Goal: Transaction & Acquisition: Purchase product/service

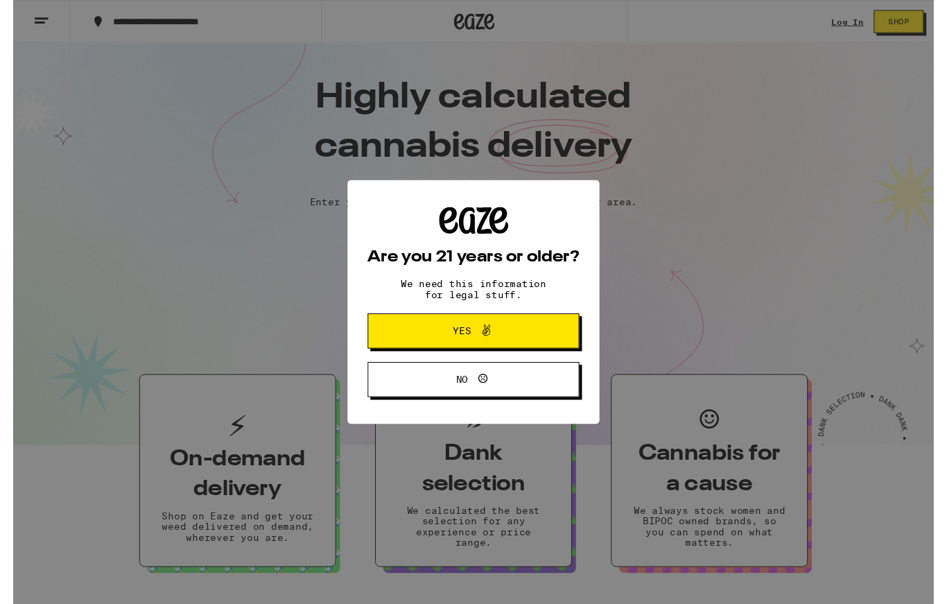
click at [548, 343] on button "Yes" at bounding box center [474, 340] width 218 height 36
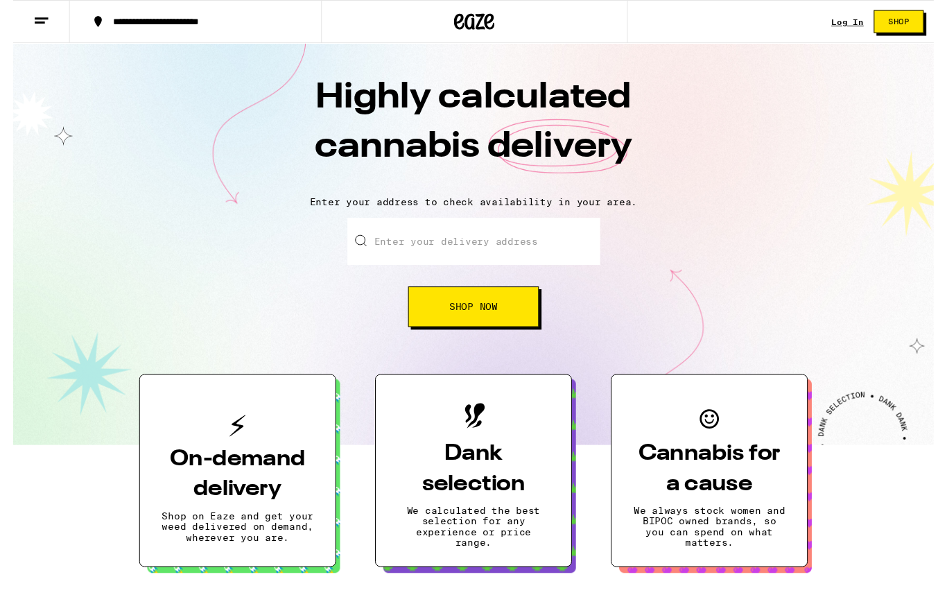
click at [847, 33] on div "Log In Shop" at bounding box center [894, 22] width 105 height 44
click at [856, 23] on link "Log In" at bounding box center [858, 22] width 33 height 9
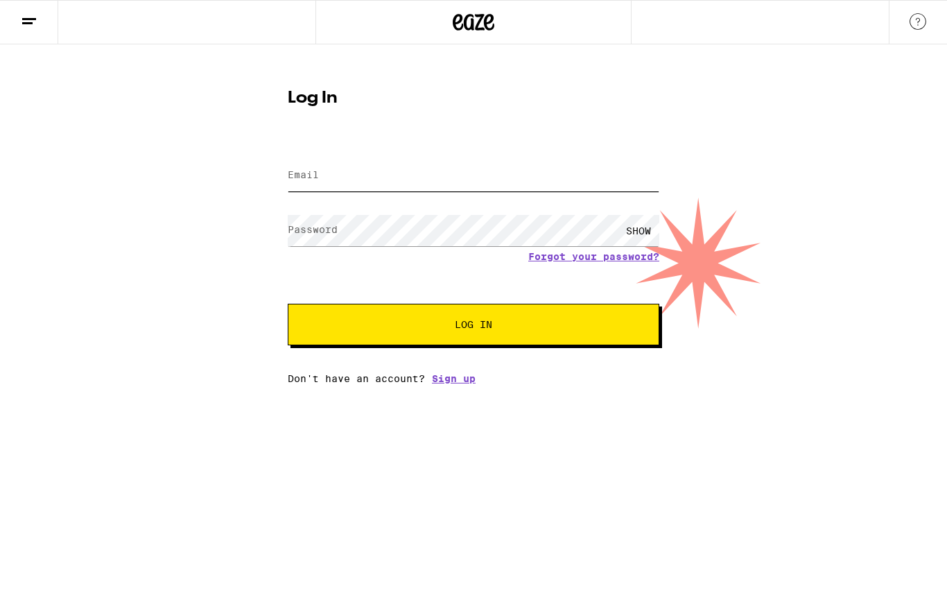
click at [490, 183] on input "Email" at bounding box center [474, 175] width 372 height 31
type input "[EMAIL_ADDRESS][DOMAIN_NAME]"
click at [576, 333] on button "Log In" at bounding box center [474, 325] width 372 height 42
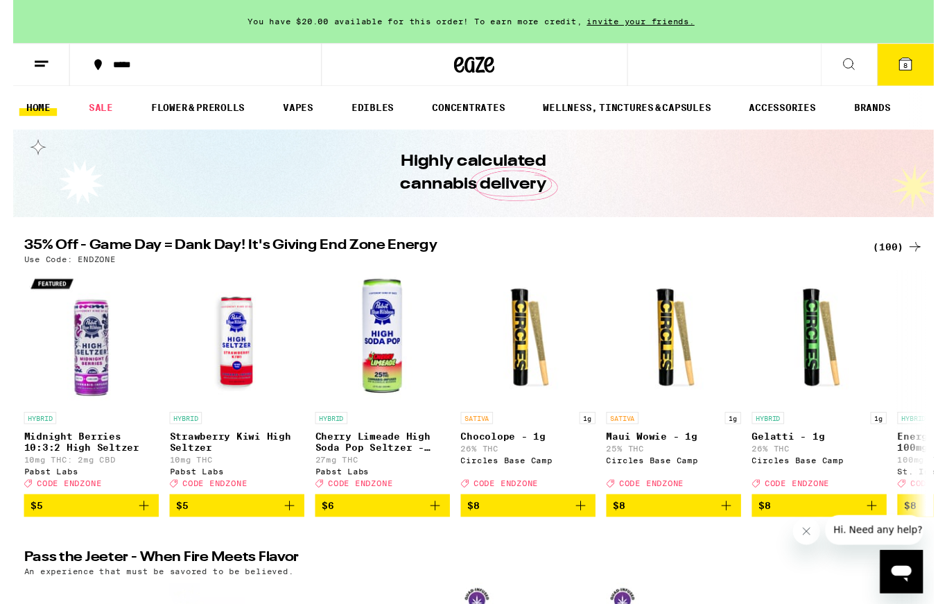
click at [919, 71] on span "8" at bounding box center [918, 67] width 4 height 8
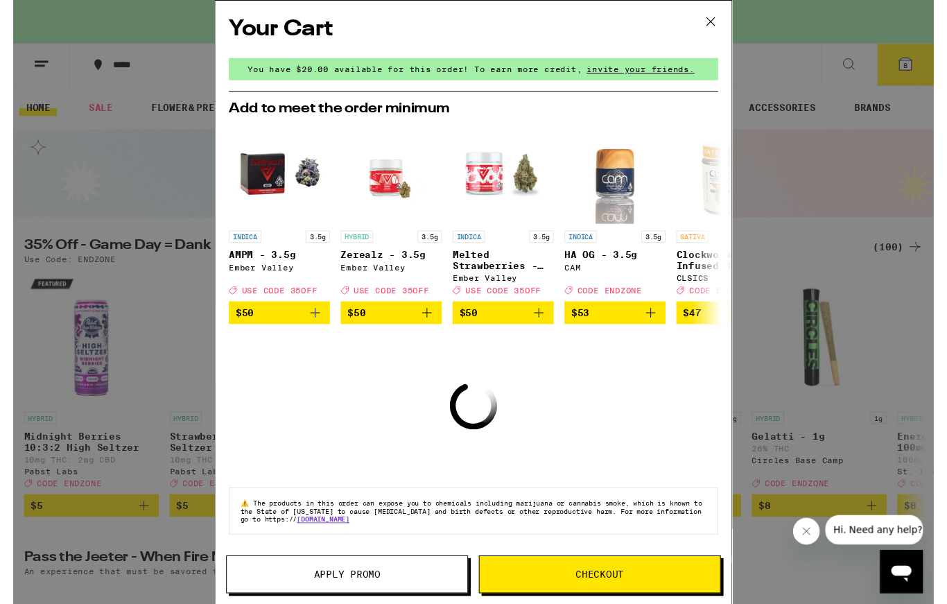
click at [716, 26] on icon at bounding box center [717, 22] width 21 height 21
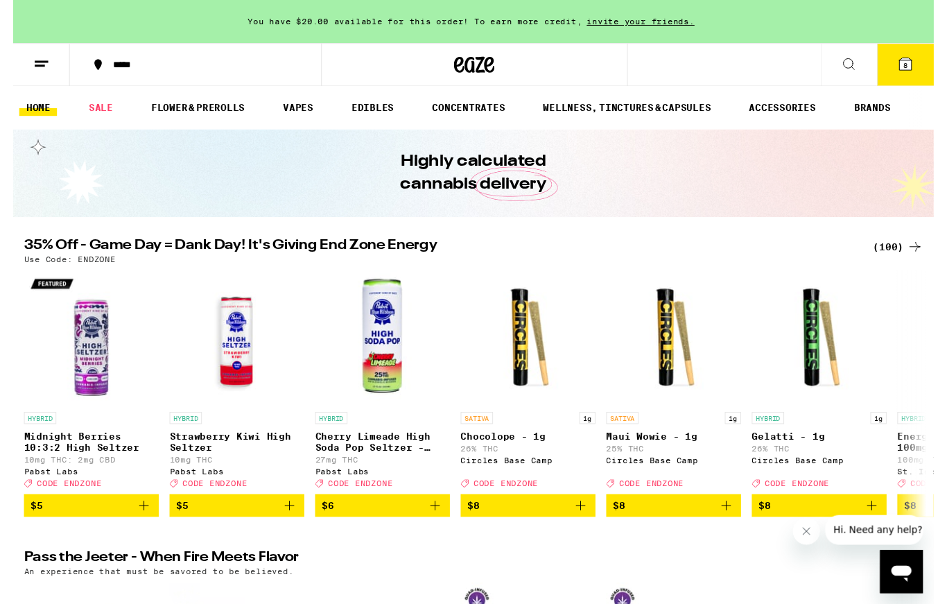
click at [920, 62] on icon at bounding box center [918, 66] width 12 height 12
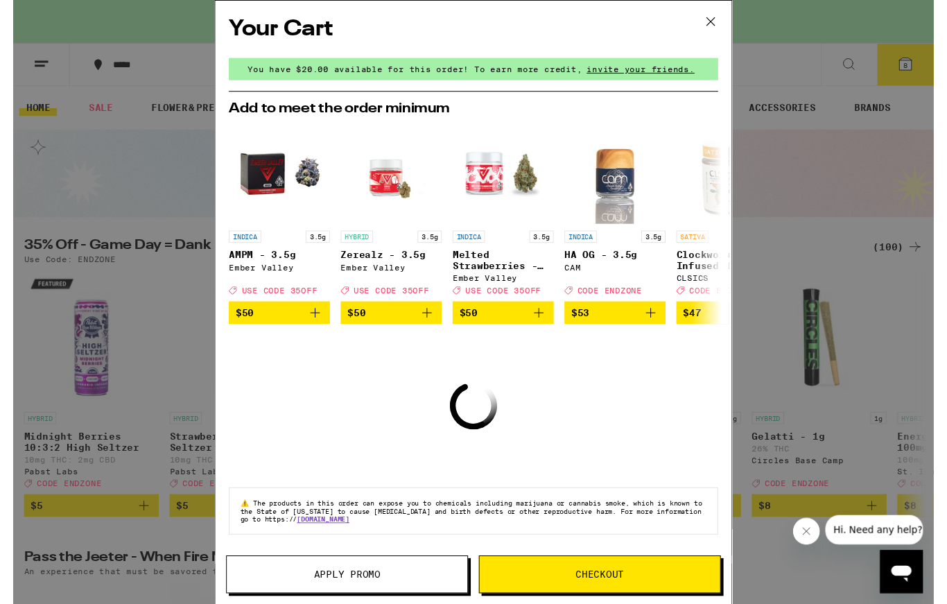
click at [724, 22] on icon at bounding box center [717, 22] width 21 height 21
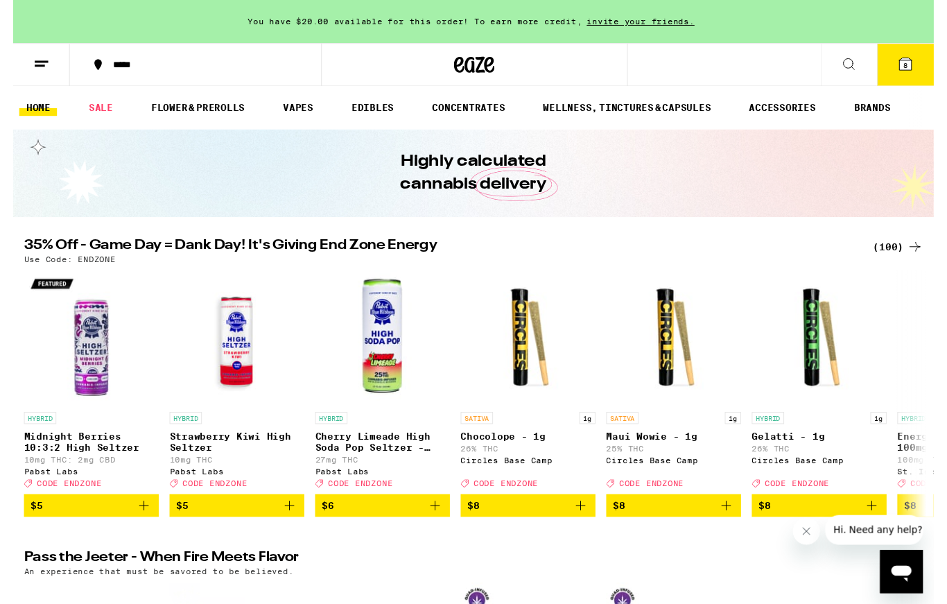
click at [641, 105] on link "WELLNESS, TINCTURES & CAPSULES" at bounding box center [631, 111] width 187 height 17
click at [671, 106] on link "WELLNESS, TINCTURES & CAPSULES" at bounding box center [631, 111] width 187 height 17
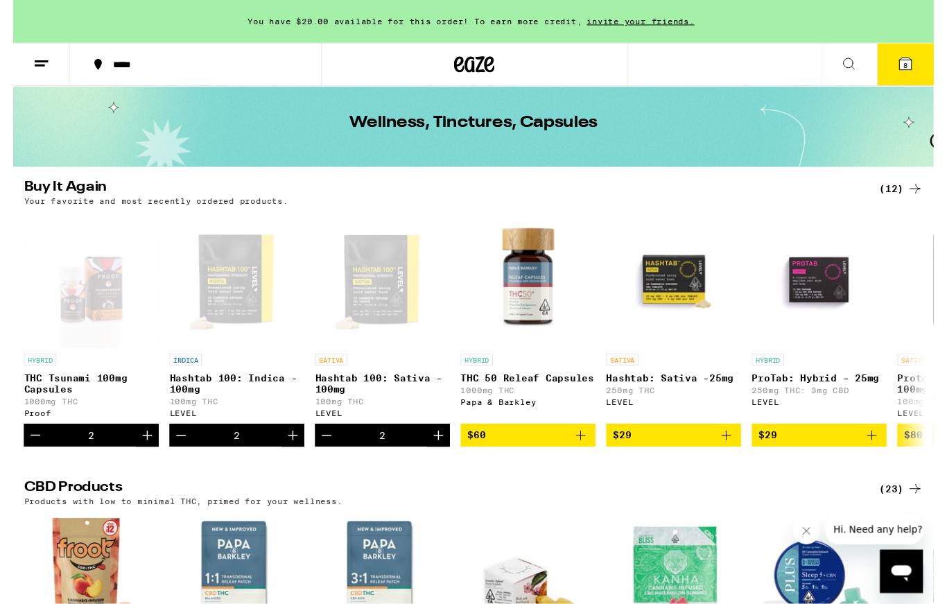
scroll to position [52, 0]
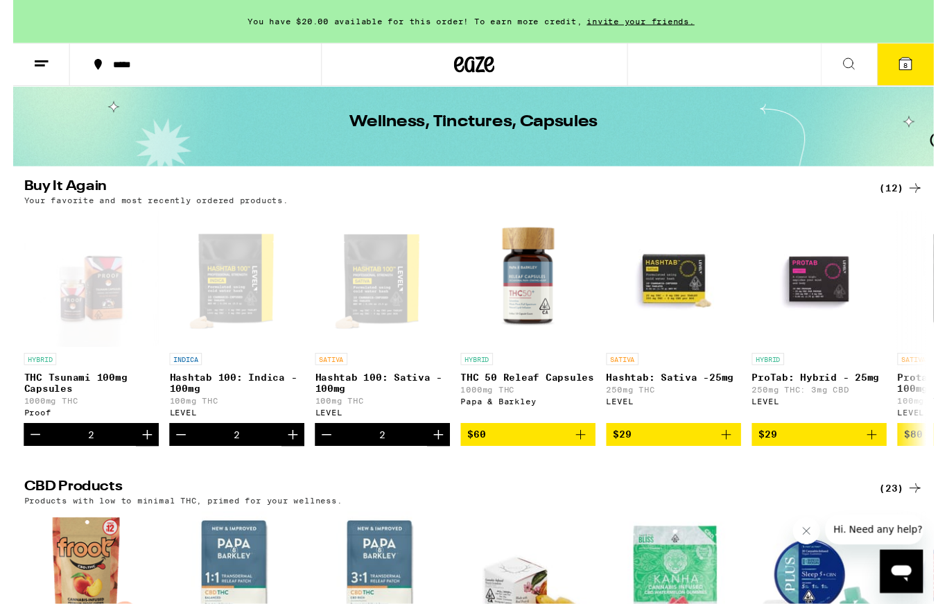
click at [919, 193] on div "(12)" at bounding box center [913, 193] width 45 height 17
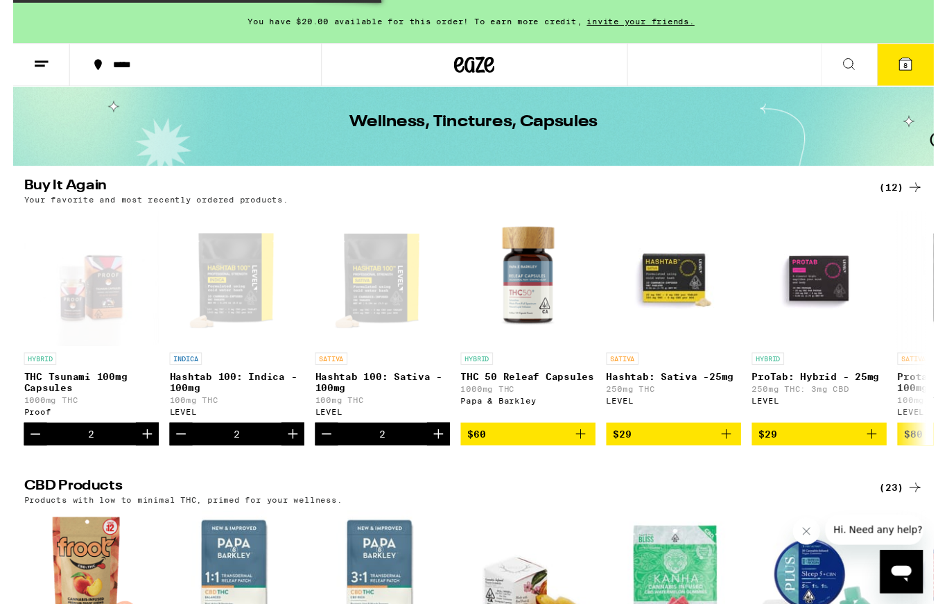
click at [910, 199] on div "(12)" at bounding box center [913, 192] width 45 height 17
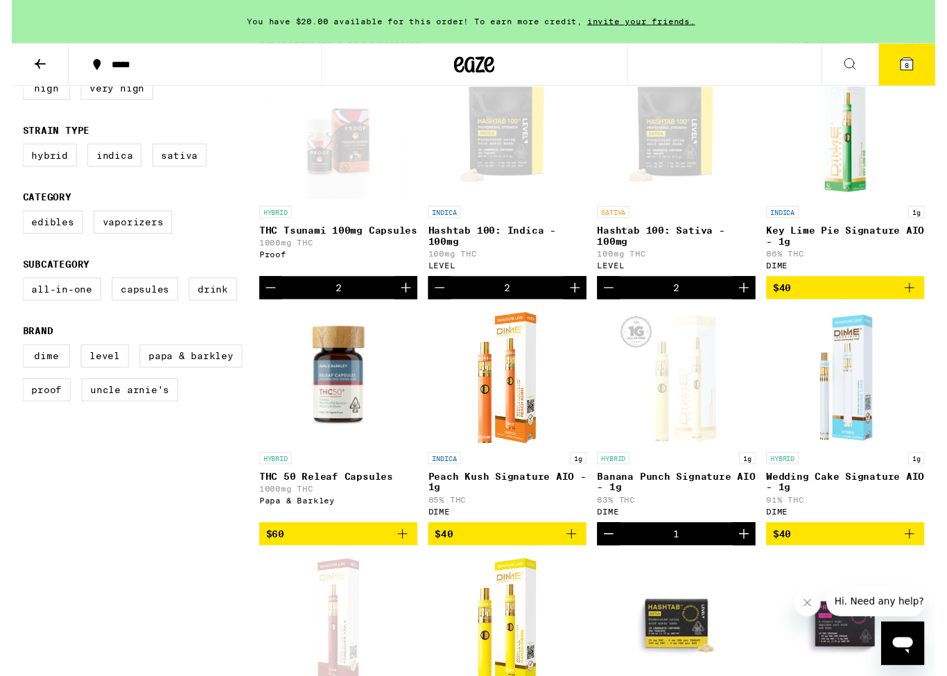
scroll to position [180, 0]
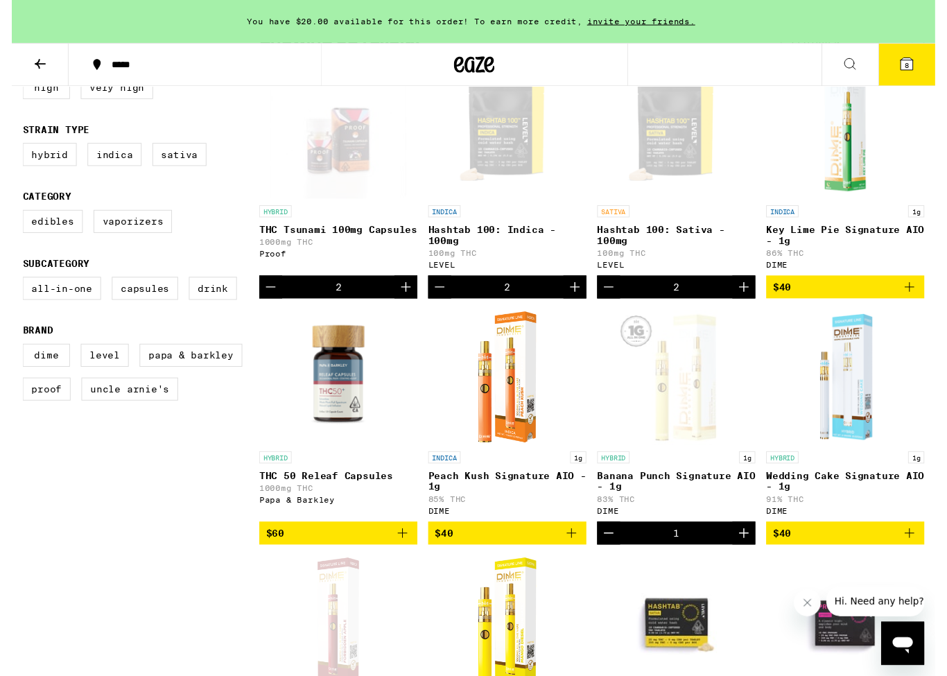
click at [912, 68] on icon at bounding box center [918, 66] width 12 height 12
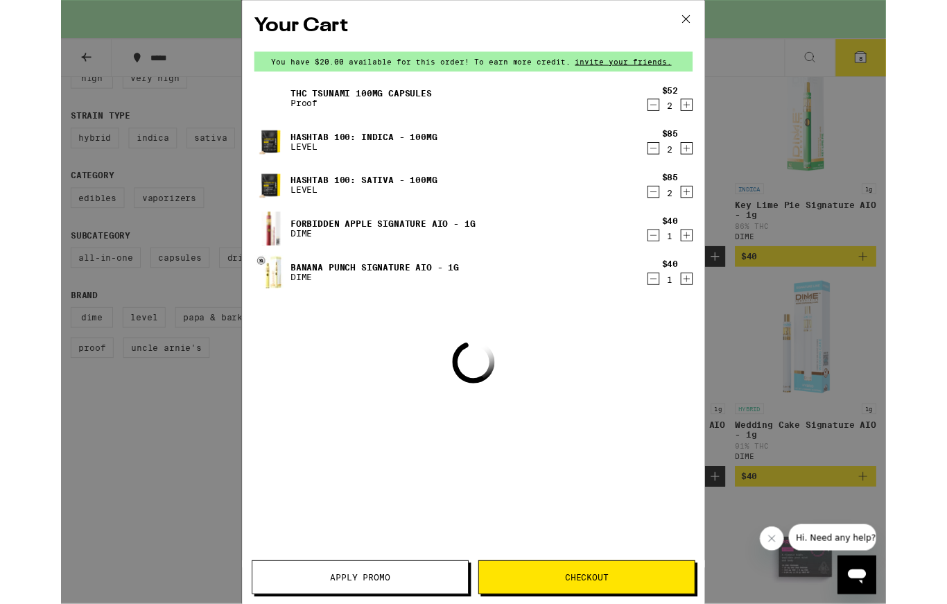
scroll to position [180, 0]
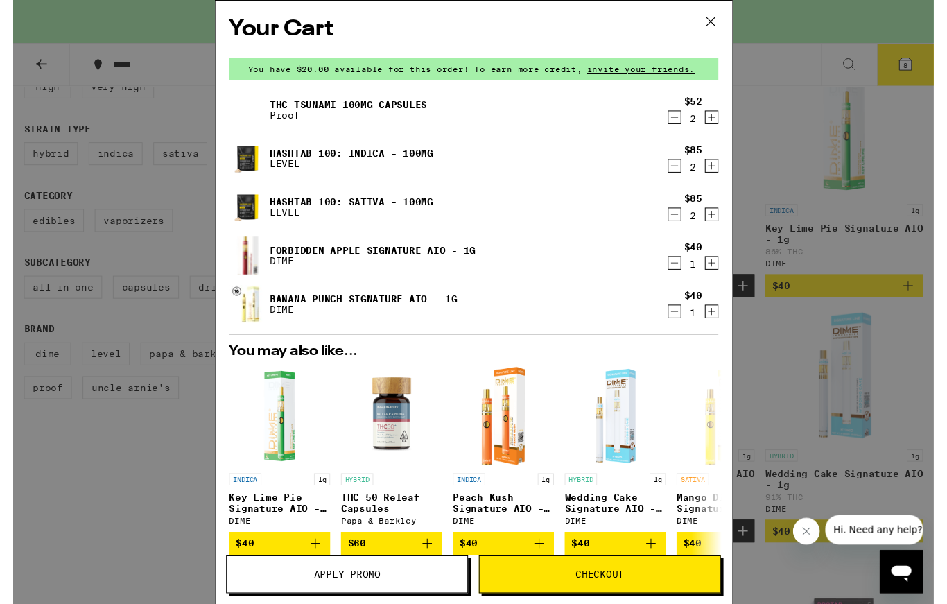
click at [809, 28] on div "Your Cart You have $20.00 available for this order! To earn more credit, invite…" at bounding box center [473, 310] width 947 height 621
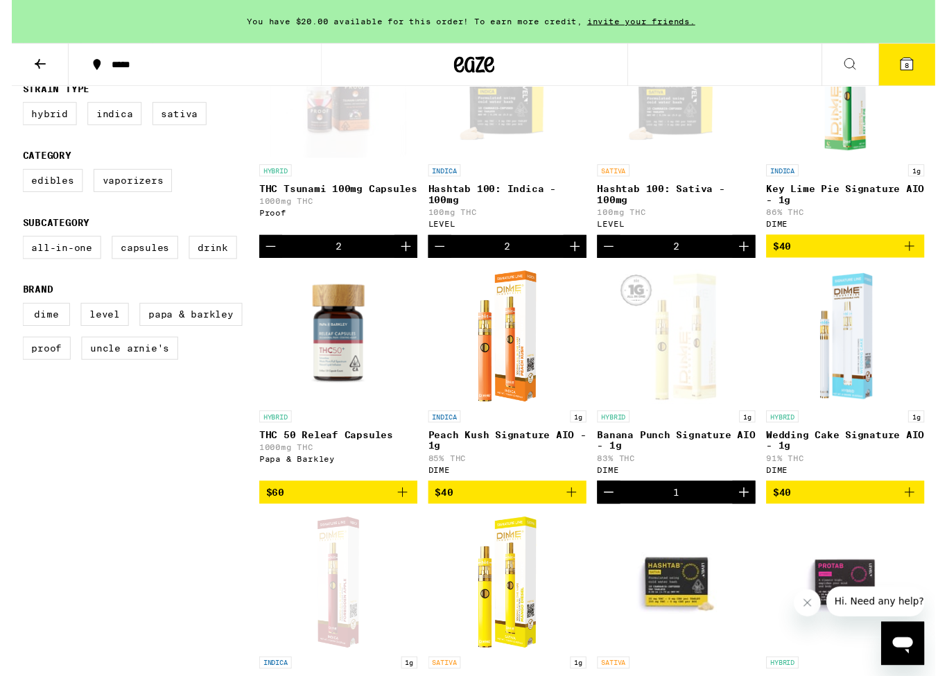
scroll to position [222, 0]
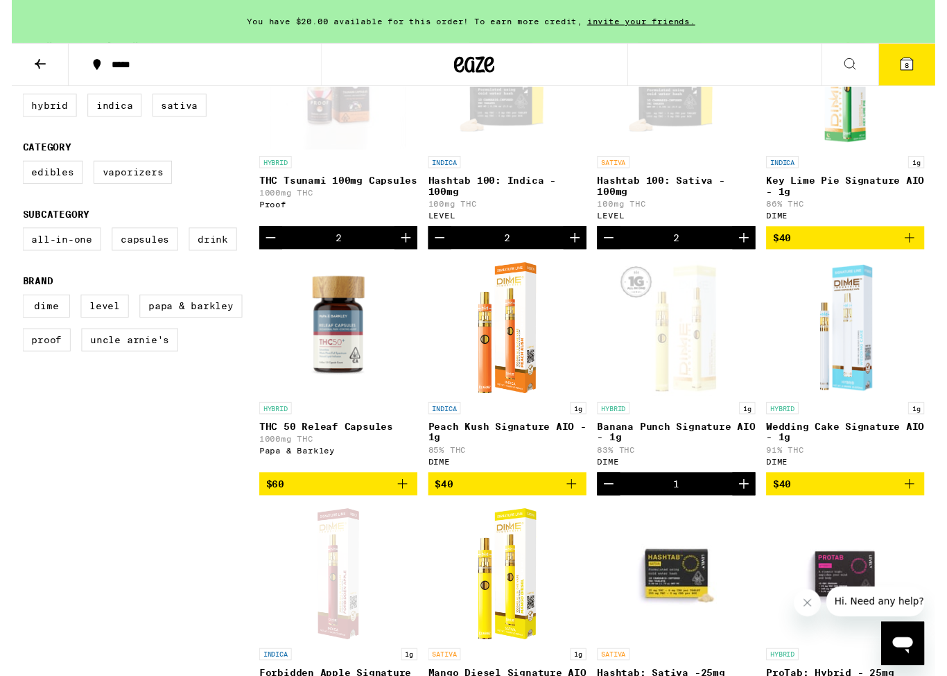
click at [910, 71] on icon at bounding box center [918, 66] width 17 height 17
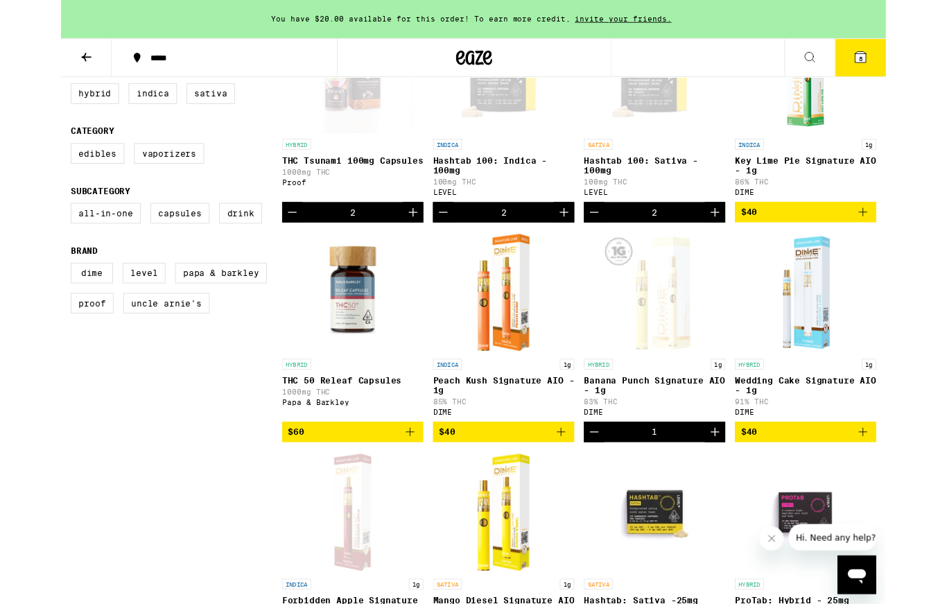
scroll to position [231, 0]
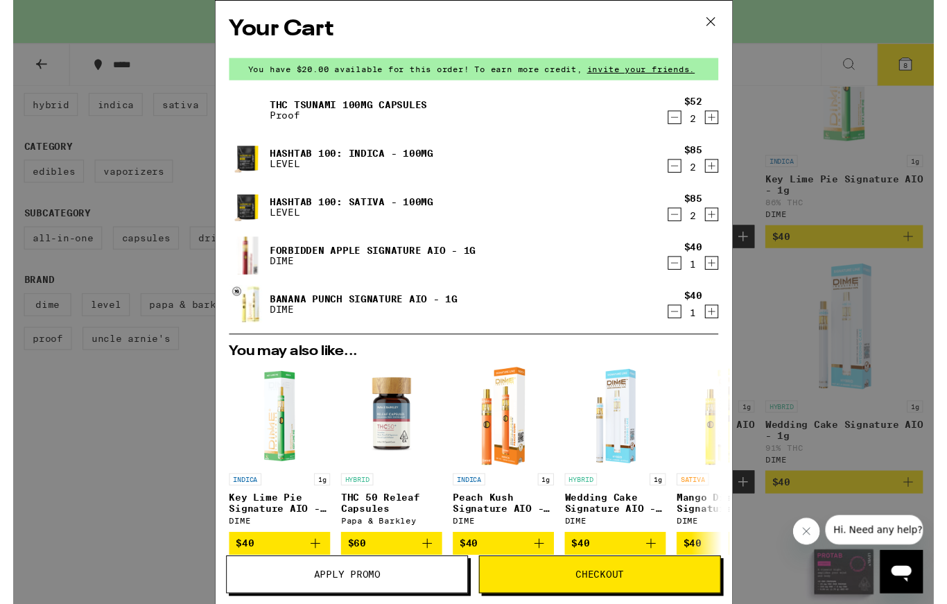
click at [722, 28] on icon at bounding box center [717, 22] width 21 height 21
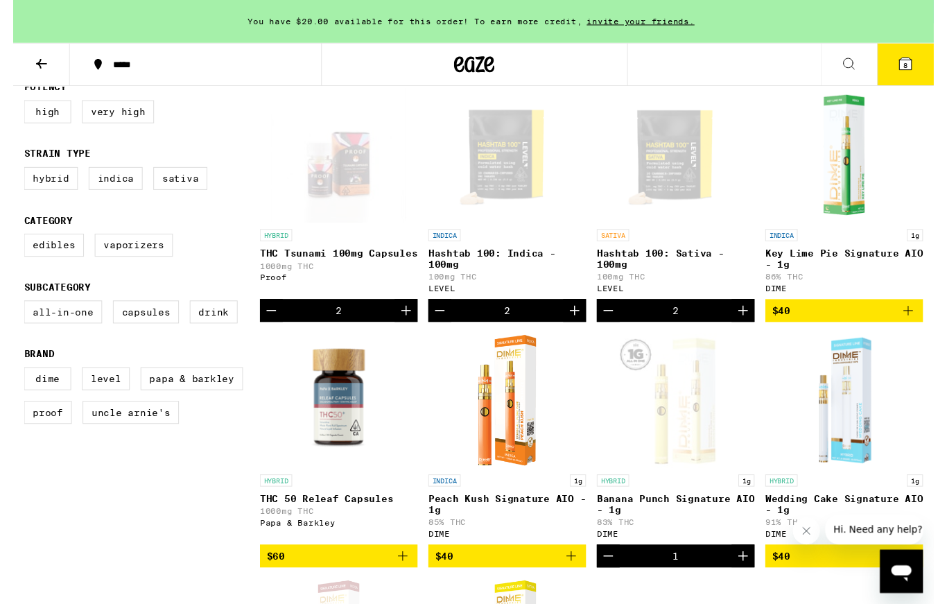
scroll to position [155, 0]
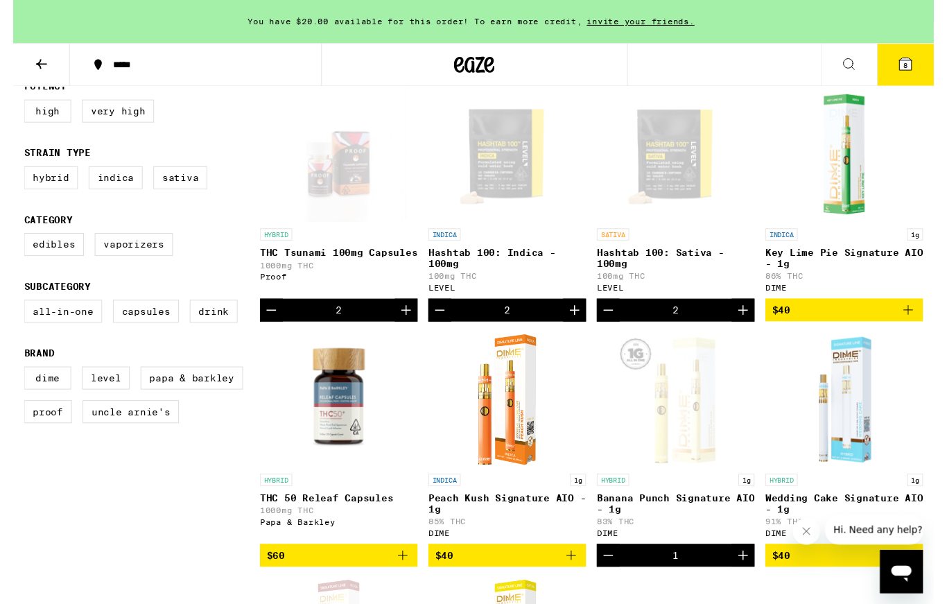
click at [922, 77] on button "8" at bounding box center [918, 66] width 58 height 43
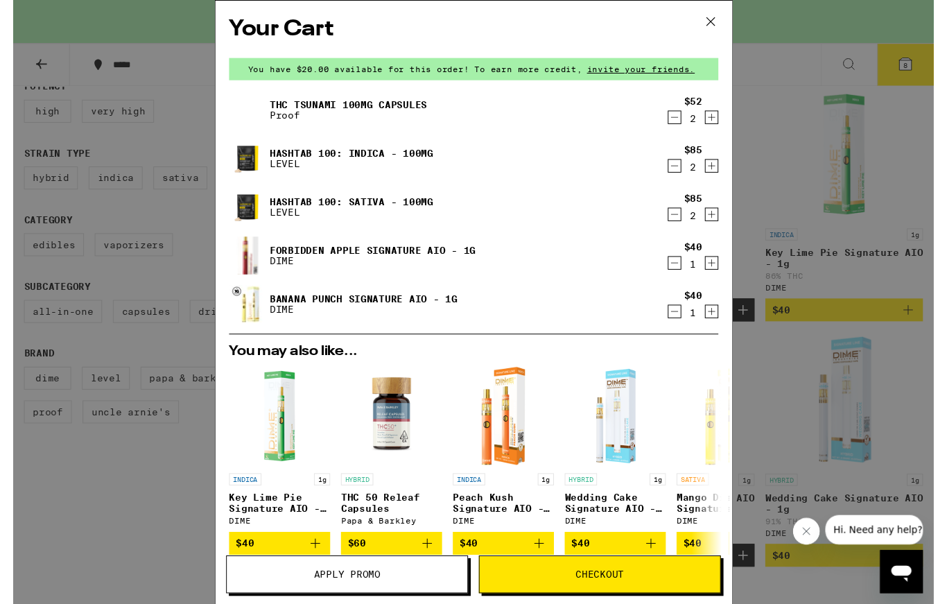
click at [367, 304] on link "Banana Punch Signature AIO - 1g" at bounding box center [359, 307] width 193 height 11
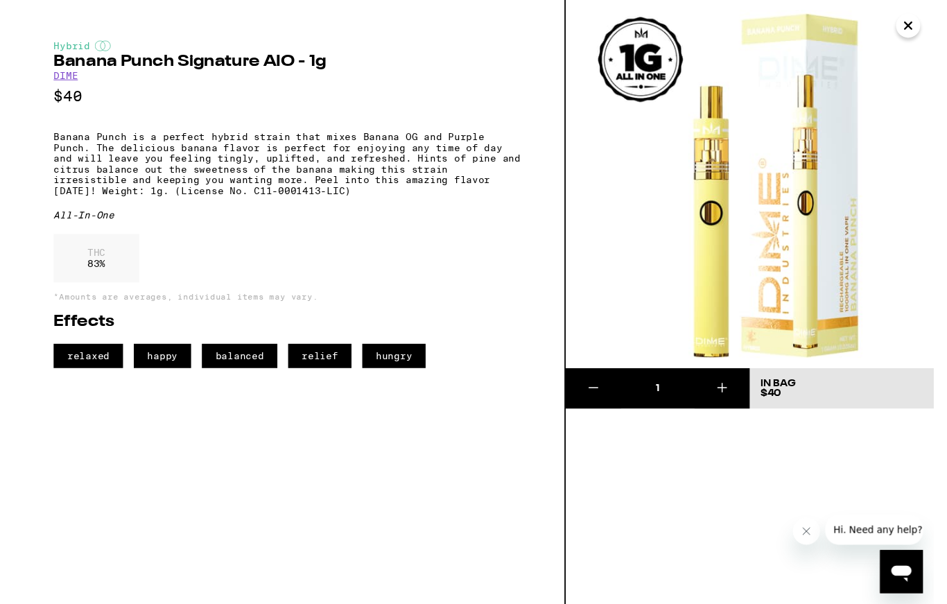
click at [917, 30] on icon "Close" at bounding box center [920, 26] width 7 height 7
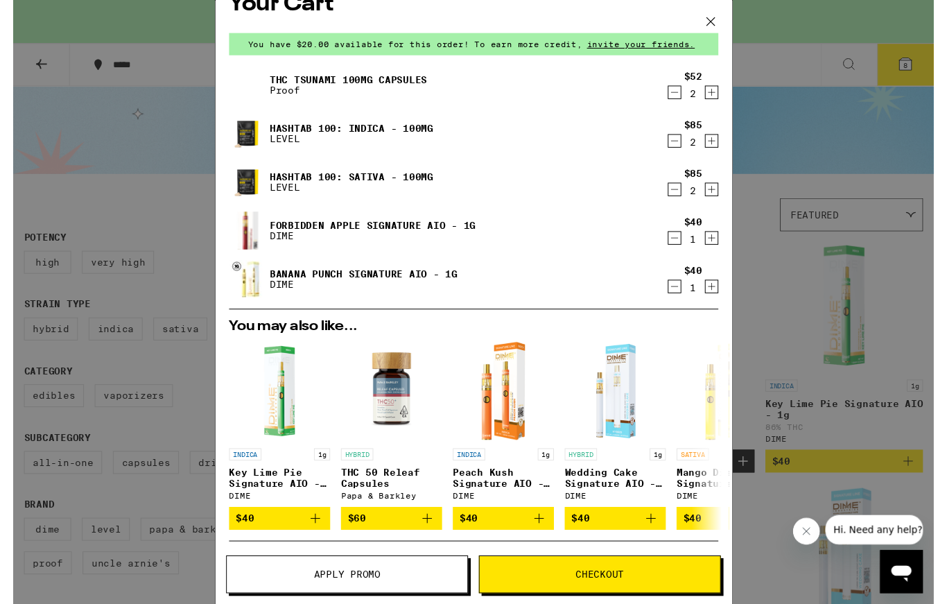
scroll to position [23, 0]
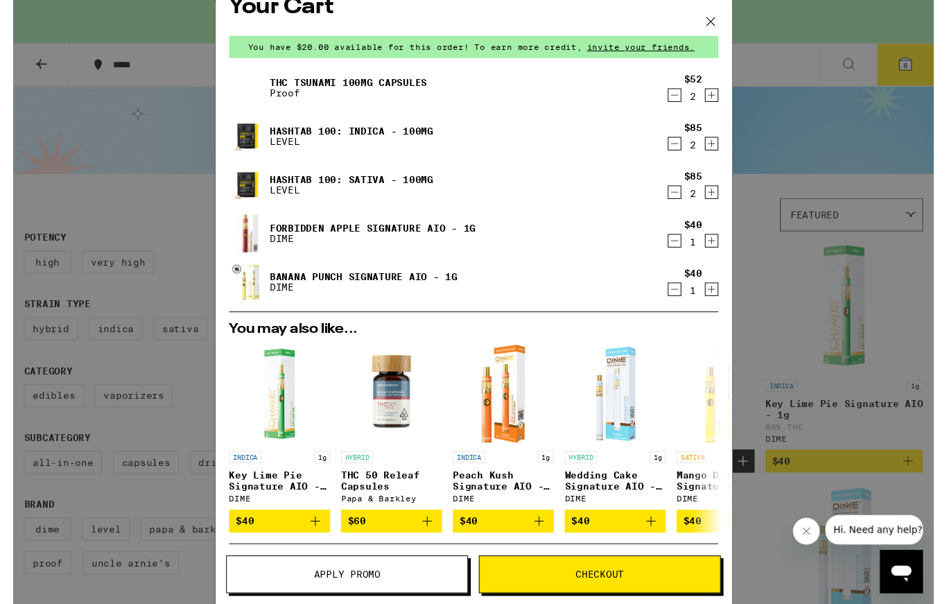
click at [372, 282] on link "Banana Punch Signature AIO - 1g" at bounding box center [359, 284] width 193 height 11
click at [62, 126] on div "Your Cart You have $20.00 available for this order! To earn more credit, invite…" at bounding box center [473, 310] width 947 height 621
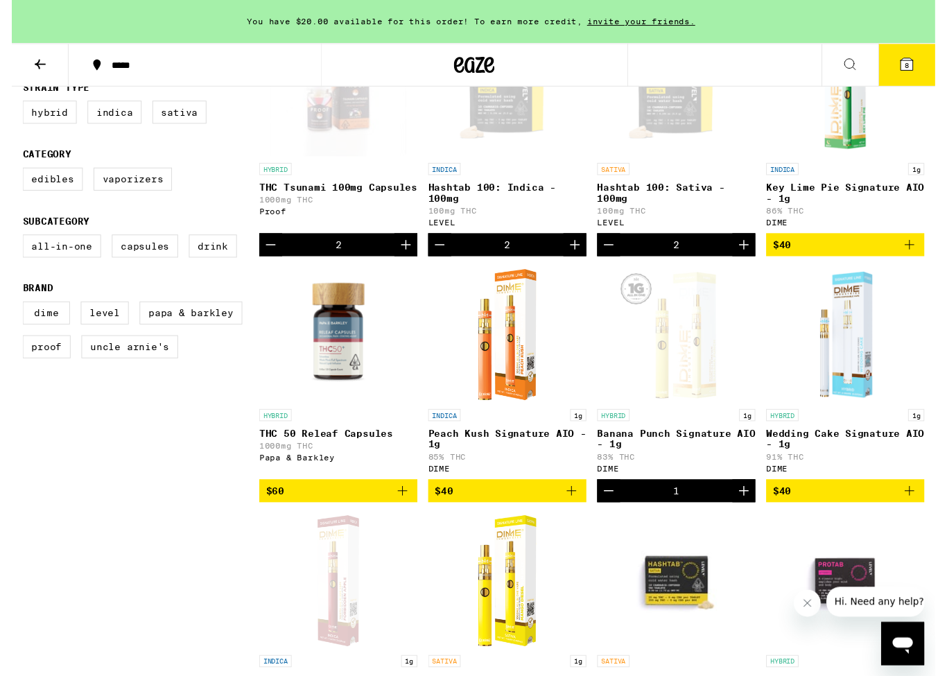
scroll to position [273, 0]
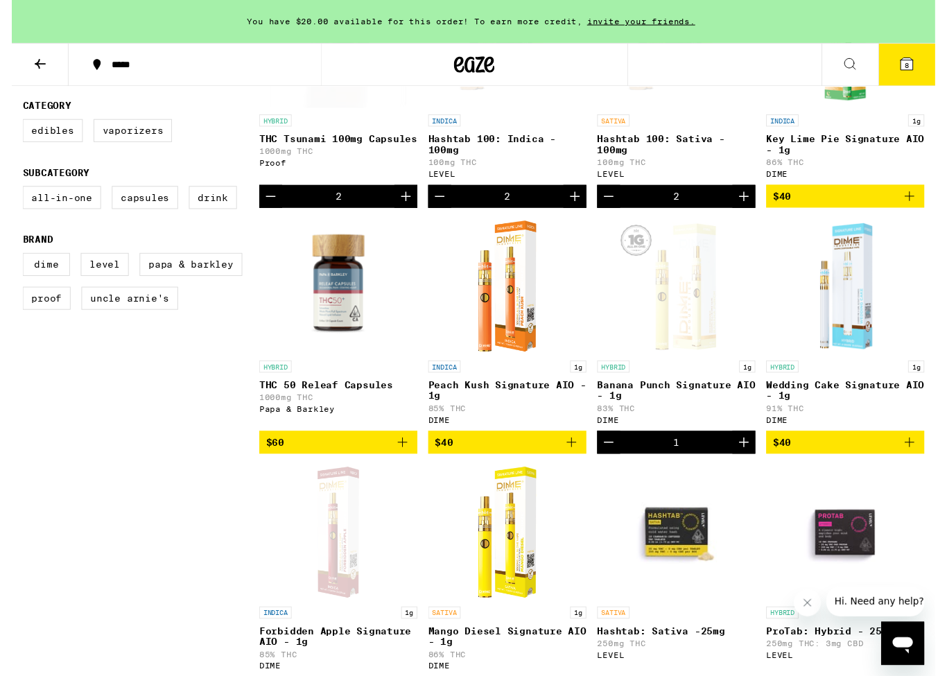
click at [932, 207] on button "$40" at bounding box center [855, 202] width 162 height 24
click at [934, 465] on button "$40" at bounding box center [855, 454] width 162 height 24
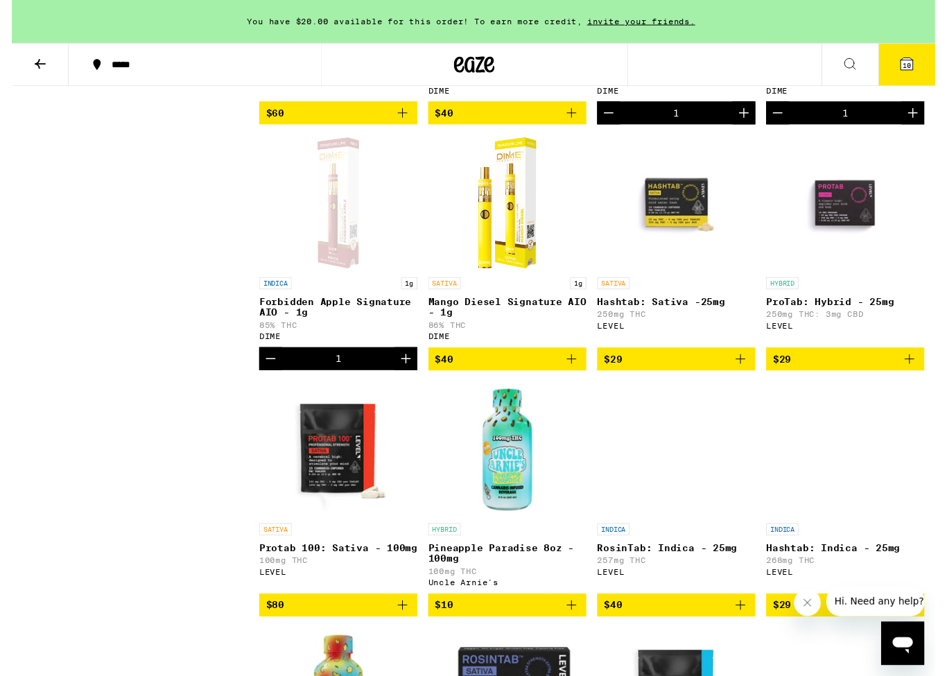
scroll to position [612, 0]
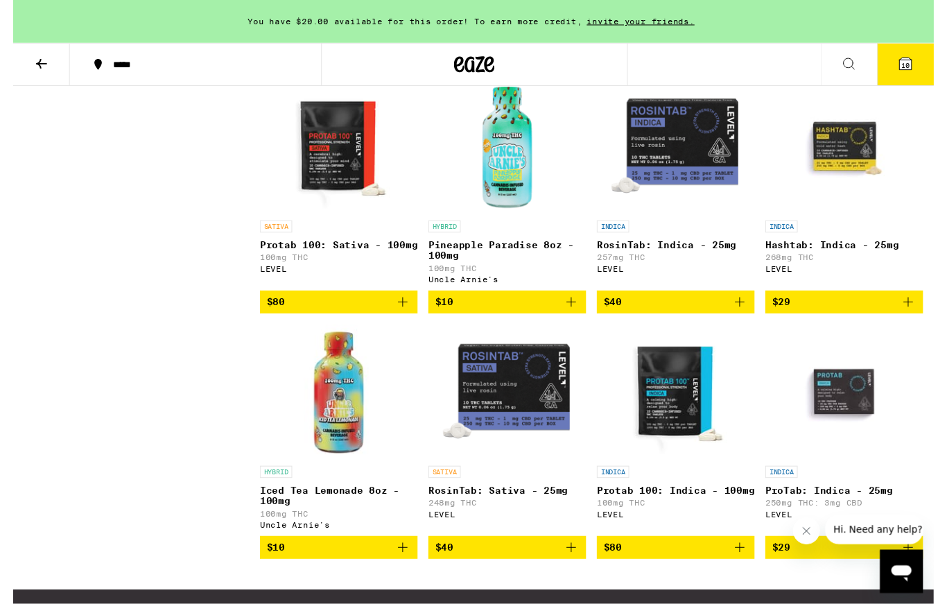
click at [574, 319] on icon "Add to bag" at bounding box center [574, 310] width 17 height 17
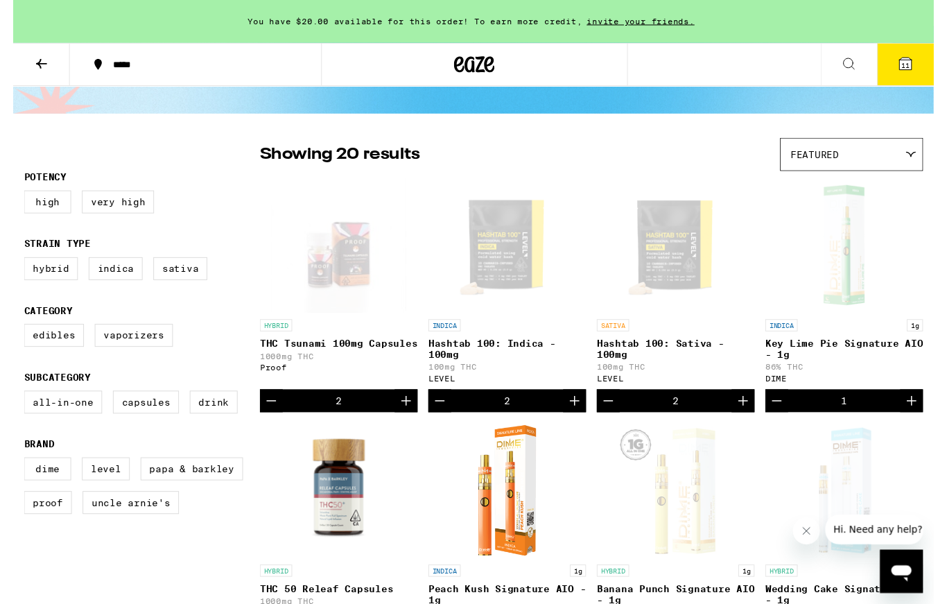
scroll to position [53, 0]
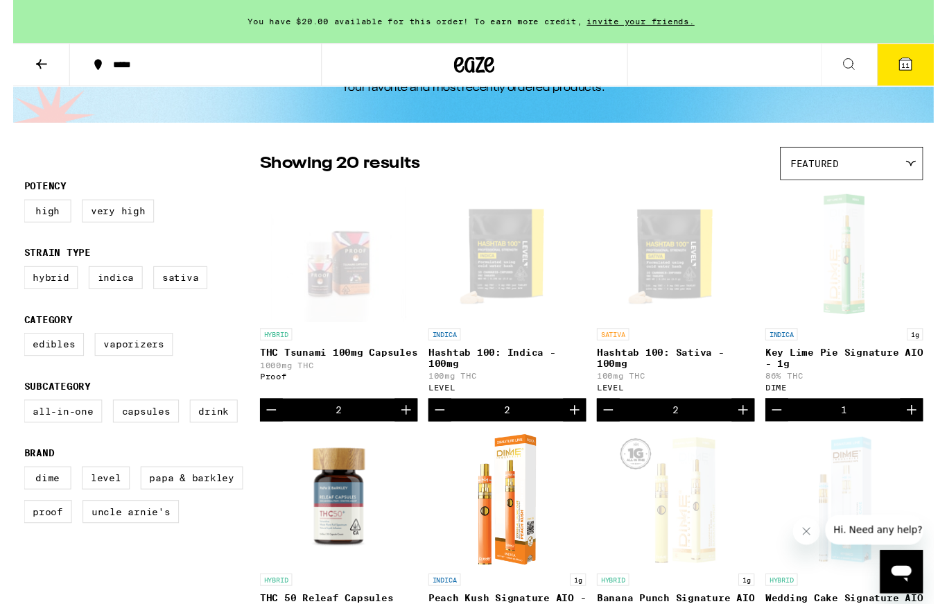
click at [919, 62] on icon at bounding box center [918, 66] width 12 height 12
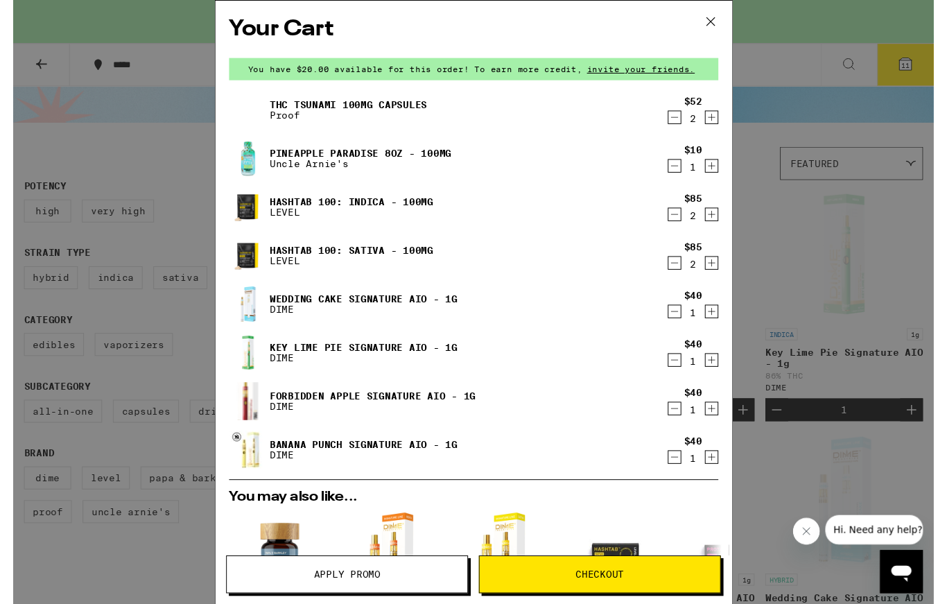
click at [709, 188] on div "THC Tsunami 100mg Capsules Proof $52 2 Pineapple Paradise 8oz - 100mg Uncle [PE…" at bounding box center [473, 293] width 503 height 399
click at [723, 23] on icon at bounding box center [717, 22] width 21 height 21
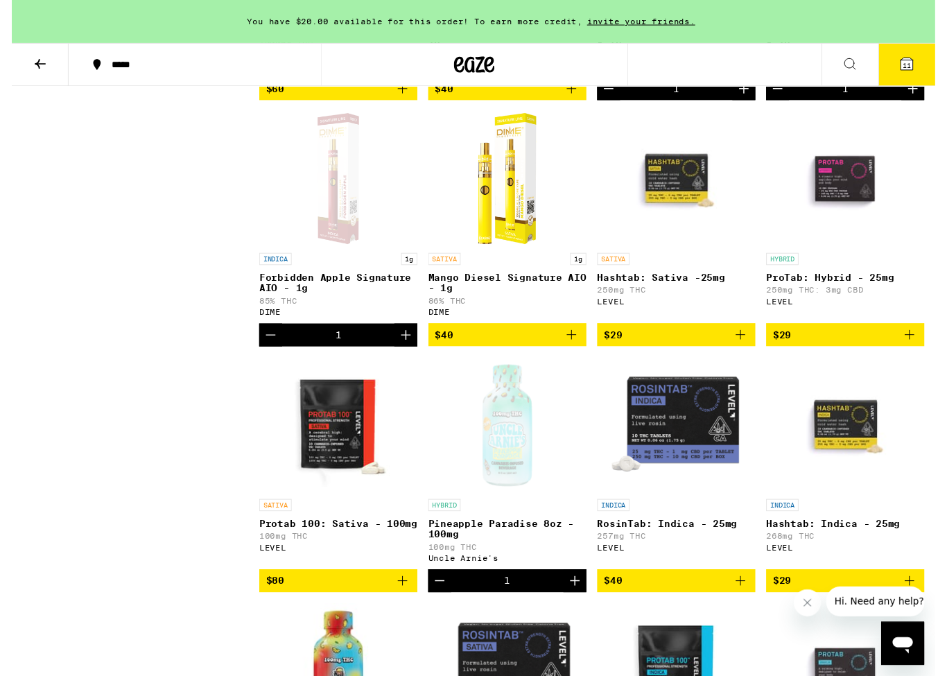
scroll to position [637, 0]
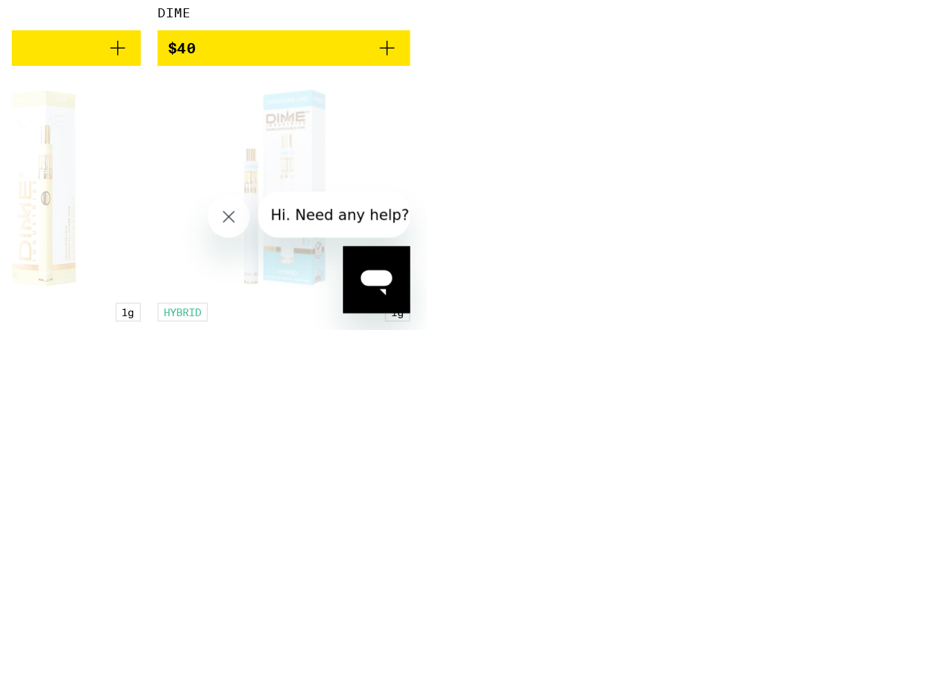
scroll to position [770, 0]
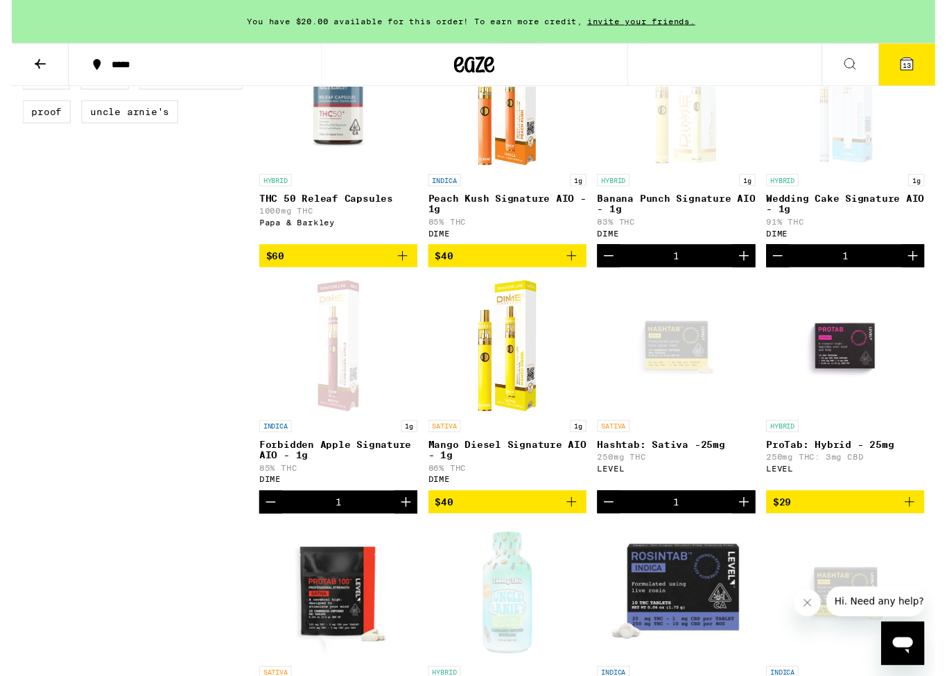
scroll to position [473, 0]
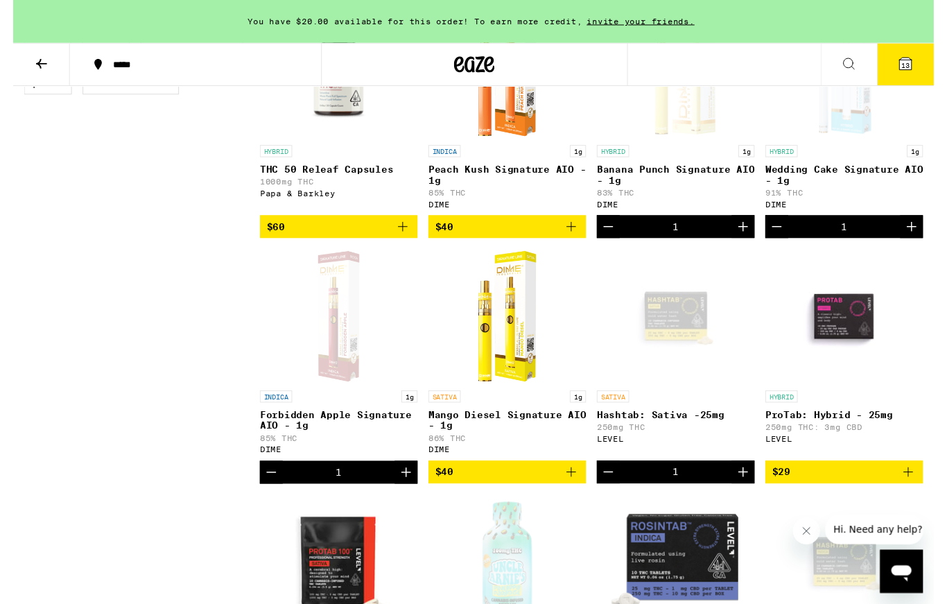
click at [910, 64] on icon at bounding box center [918, 66] width 17 height 17
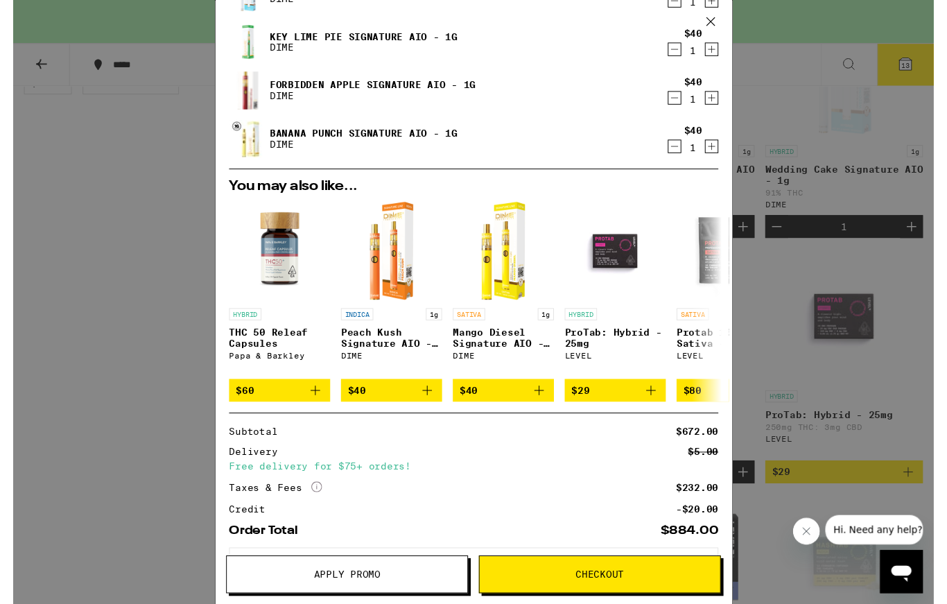
scroll to position [425, 0]
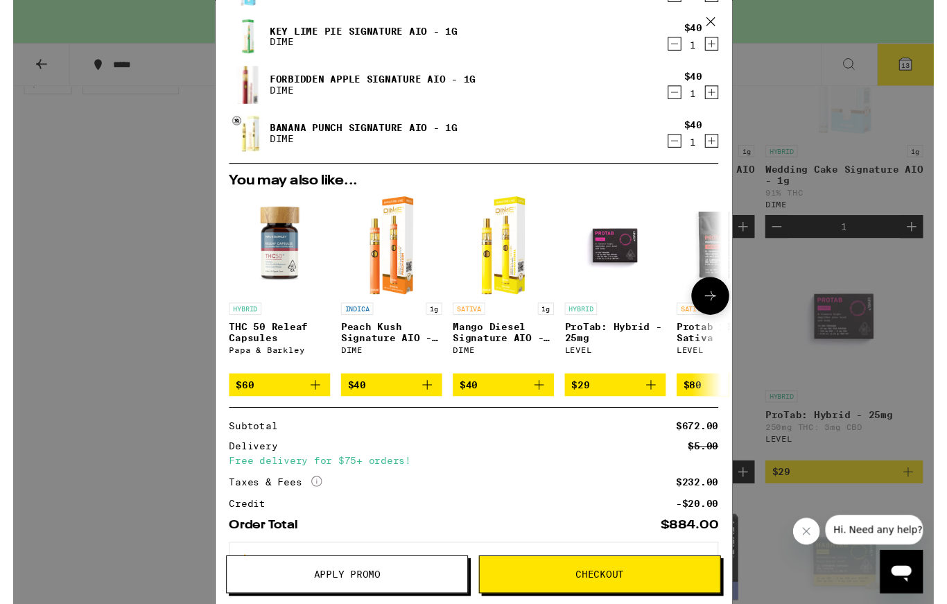
click at [439, 365] on div "DIME" at bounding box center [389, 360] width 104 height 9
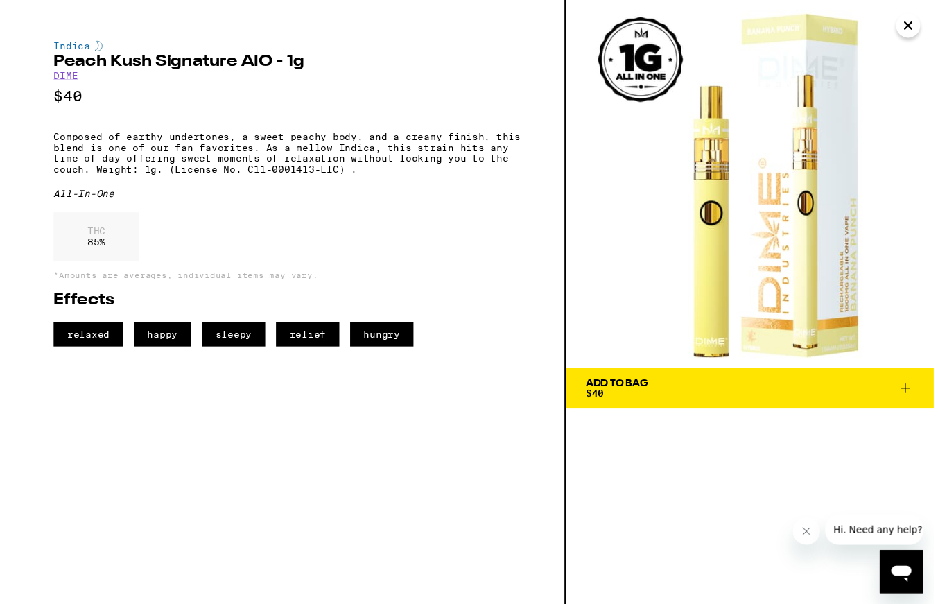
click at [384, 406] on div "Indica Peach Kush Signature AIO - 1g DIME $40 Composed of earthy undertones, a …" at bounding box center [284, 310] width 569 height 621
click at [777, 399] on span "Add To Bag $40" at bounding box center [757, 399] width 337 height 19
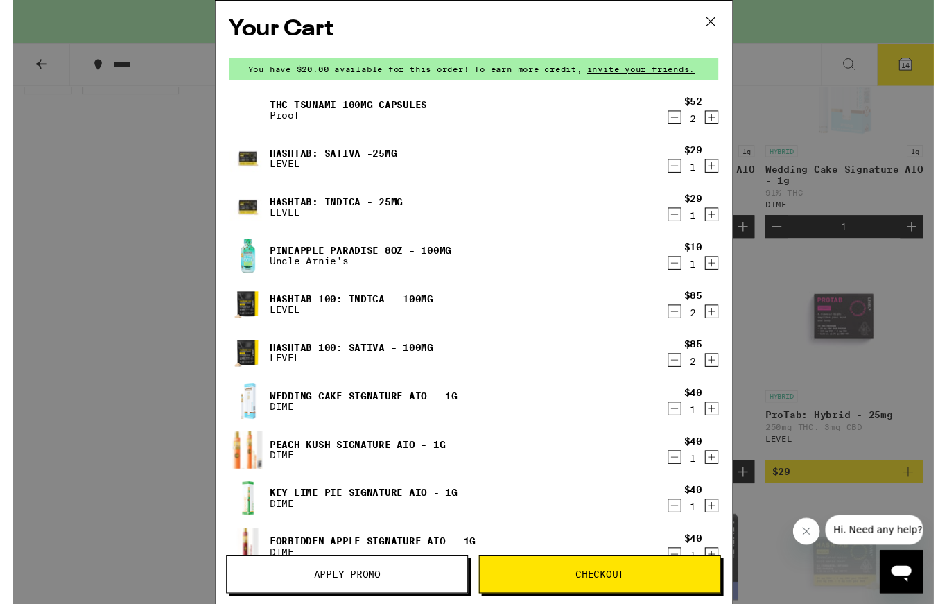
click at [475, 603] on div "Apply Promo Checkout" at bounding box center [473, 596] width 531 height 50
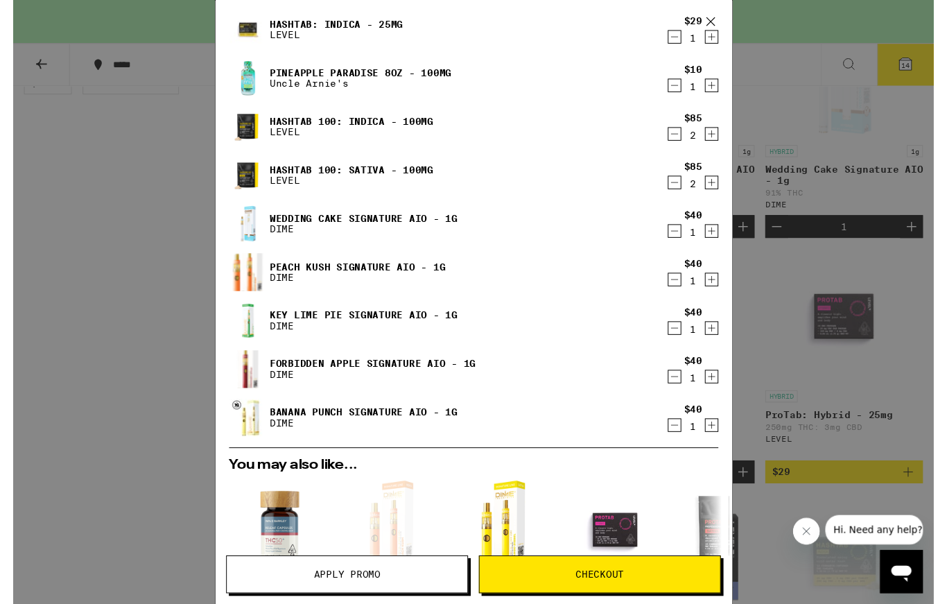
scroll to position [189, 0]
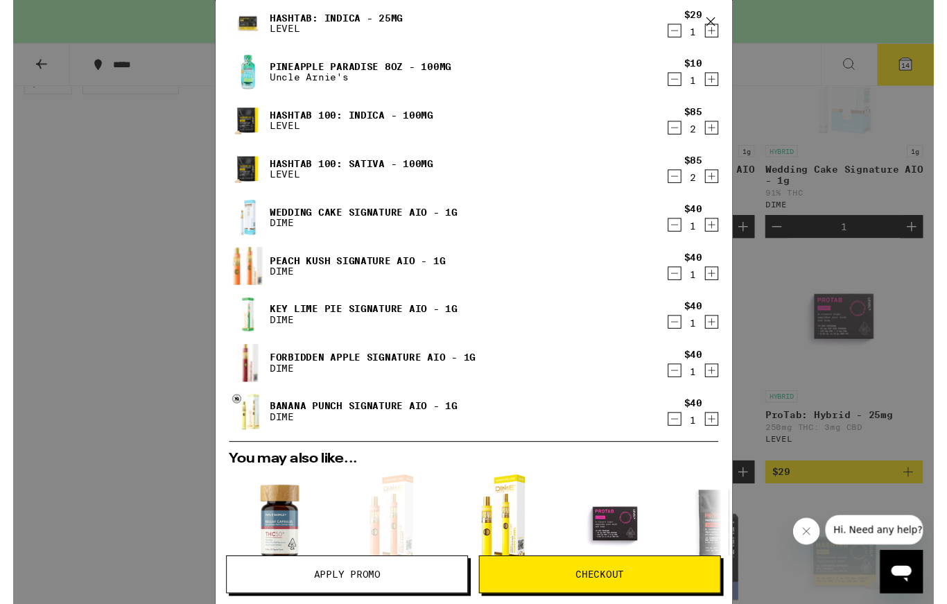
click at [363, 431] on p "DIME" at bounding box center [359, 428] width 193 height 11
click at [313, 422] on link "Banana Punch Signature AIO - 1g" at bounding box center [359, 417] width 193 height 11
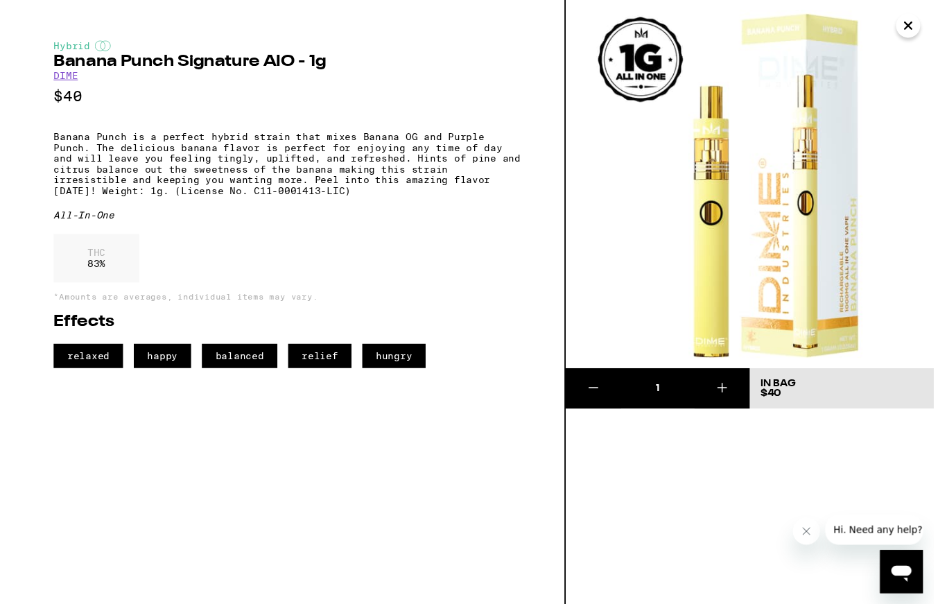
click at [319, 429] on div "Hybrid Banana Punch Signature AIO - 1g DIME $40 Banana Punch is a perfect hybri…" at bounding box center [284, 310] width 569 height 621
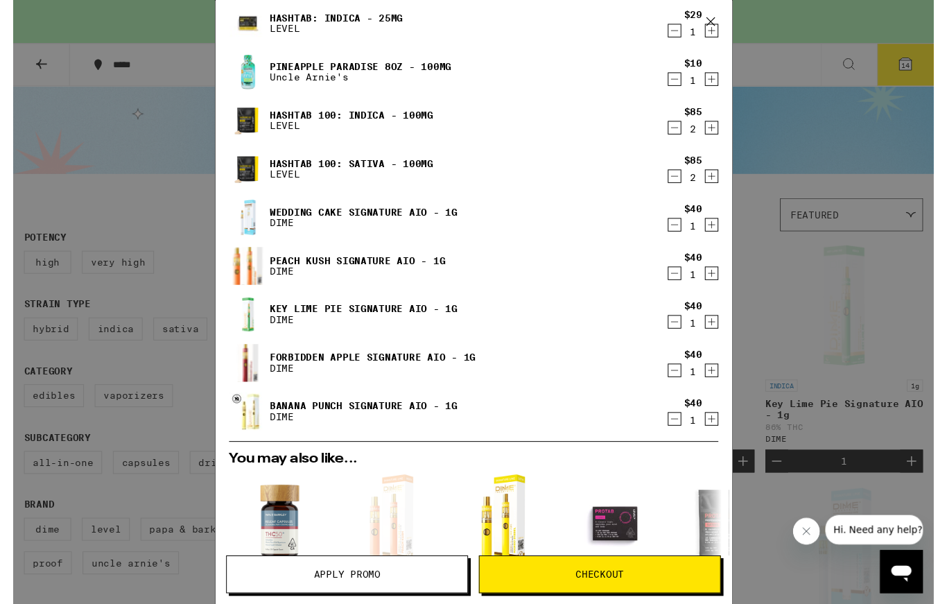
scroll to position [494, 0]
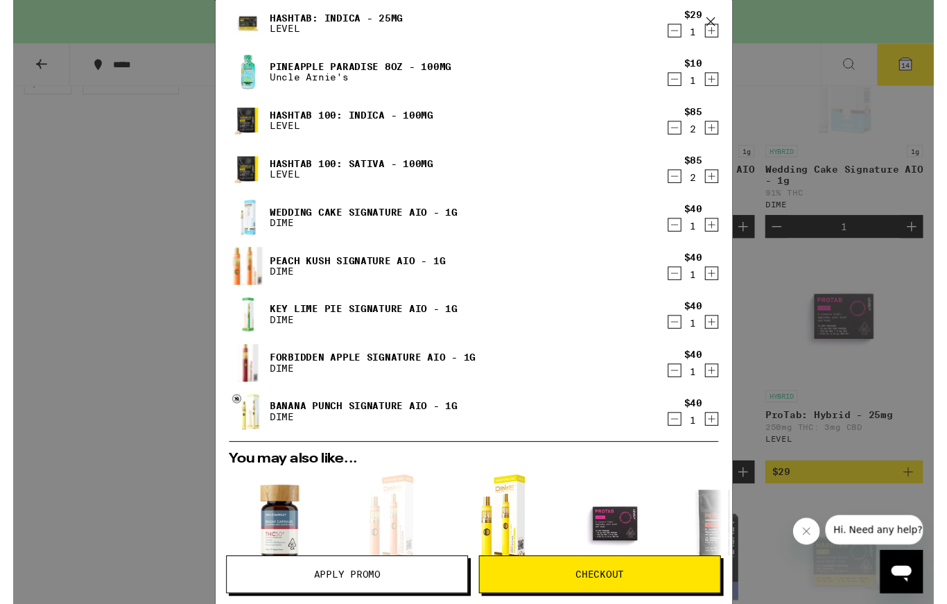
click at [588, 599] on button "Checkout" at bounding box center [603, 590] width 249 height 39
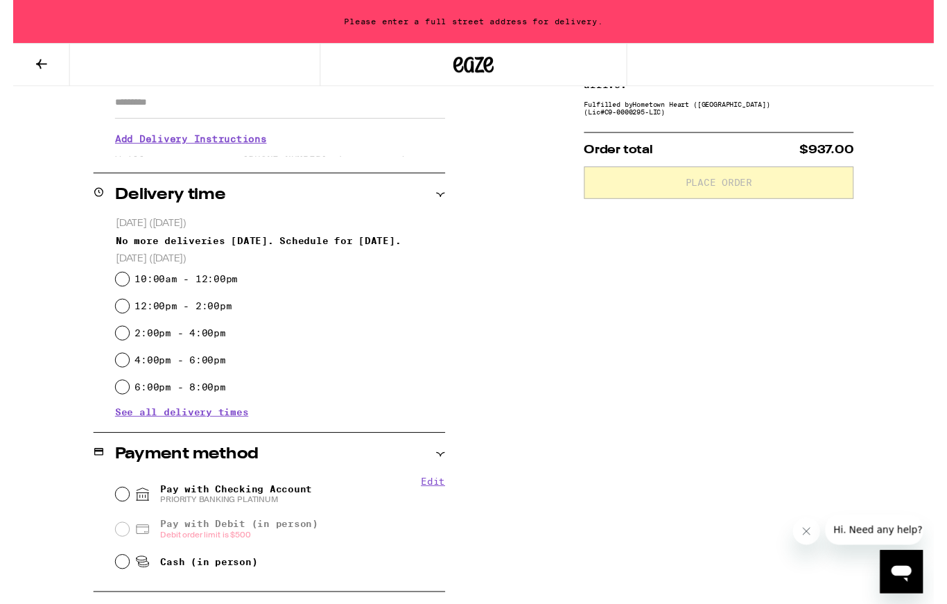
scroll to position [244, 0]
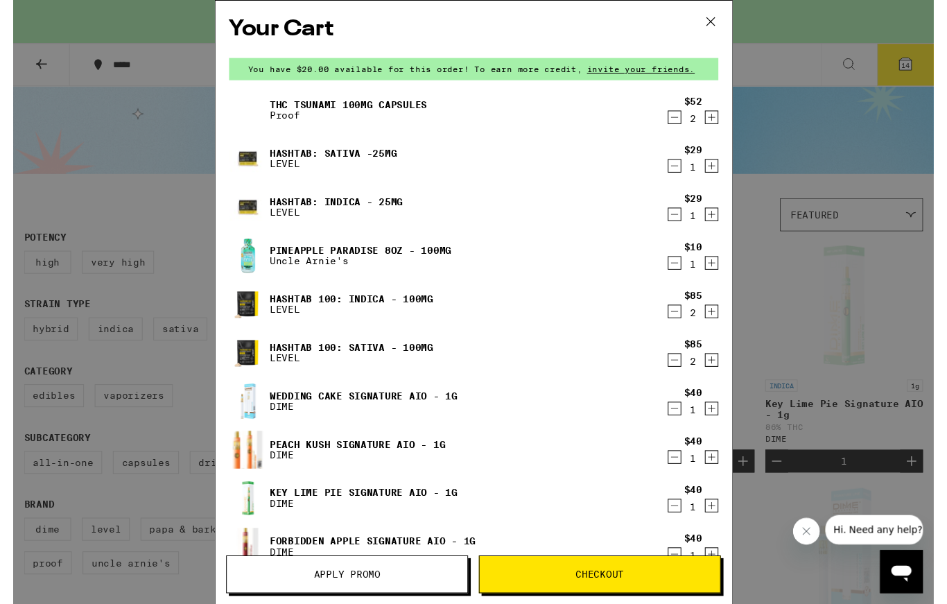
click at [713, 35] on button at bounding box center [717, 23] width 43 height 44
